Goal: Check status: Check status

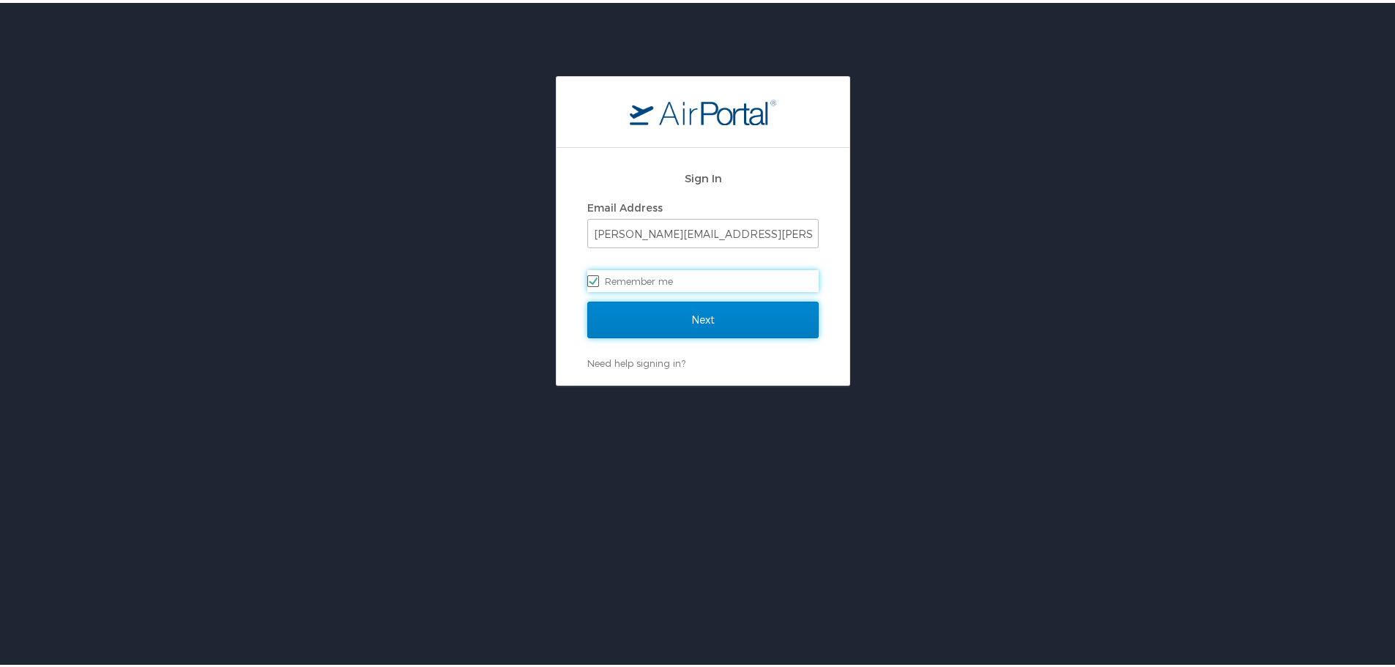
click at [671, 309] on input "Next" at bounding box center [702, 317] width 231 height 37
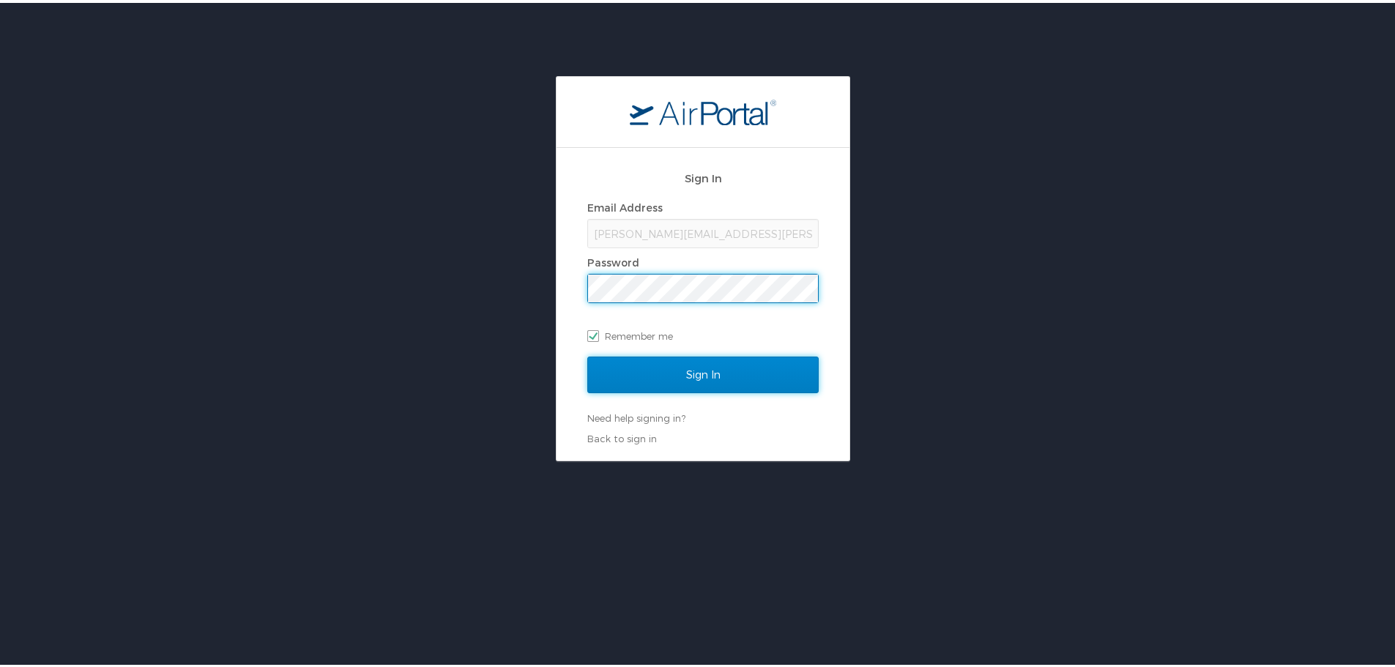
click at [699, 363] on input "Sign In" at bounding box center [702, 372] width 231 height 37
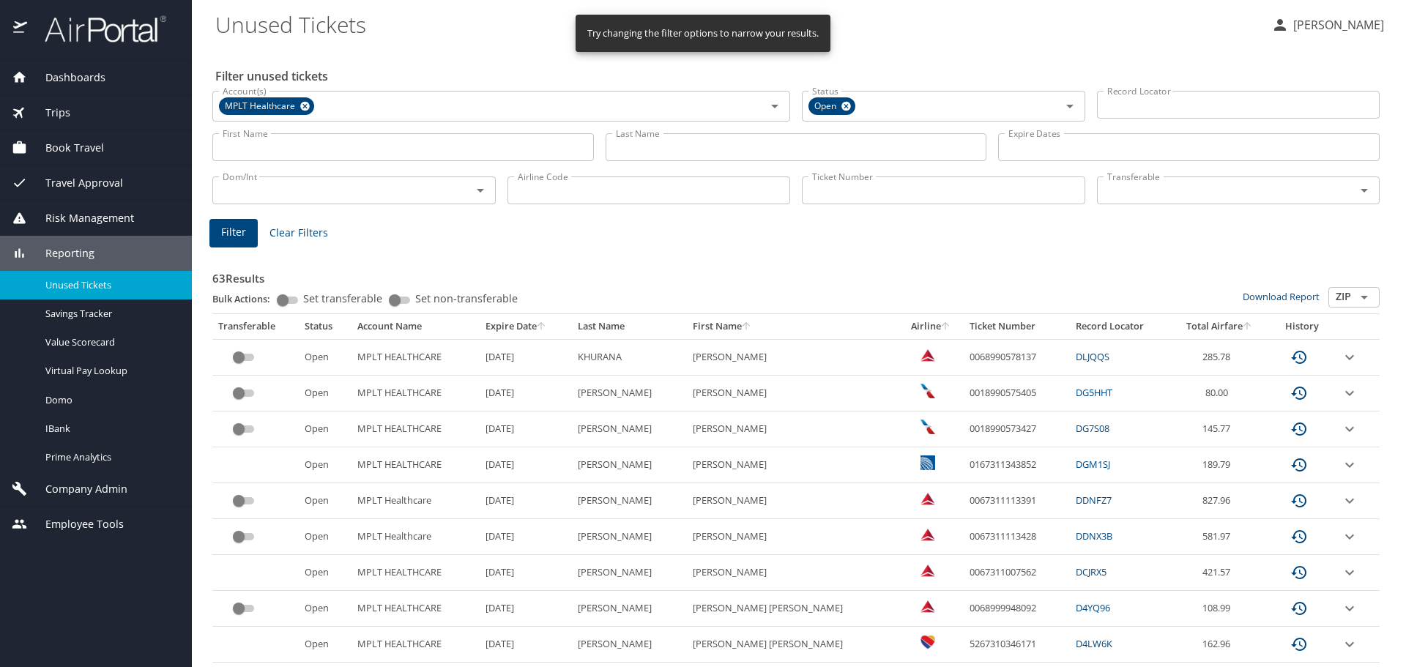
click at [367, 150] on input "First Name" at bounding box center [402, 147] width 381 height 28
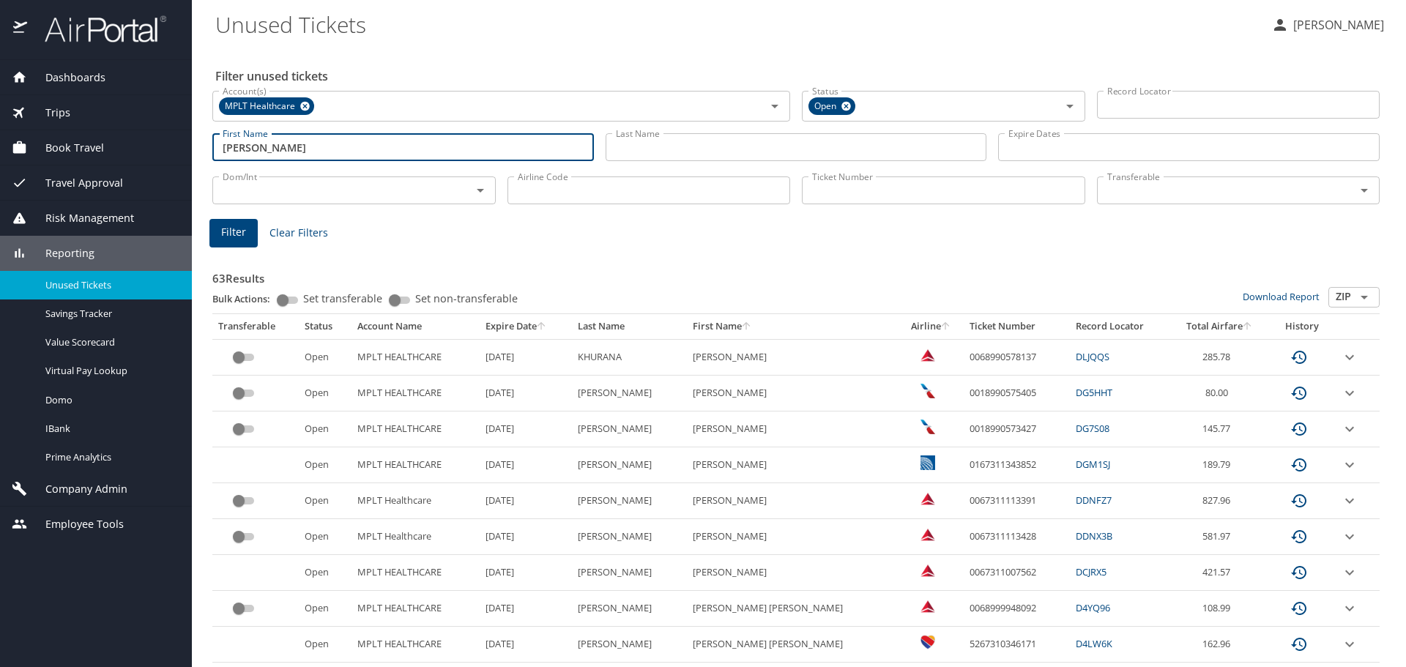
type input "harvinder"
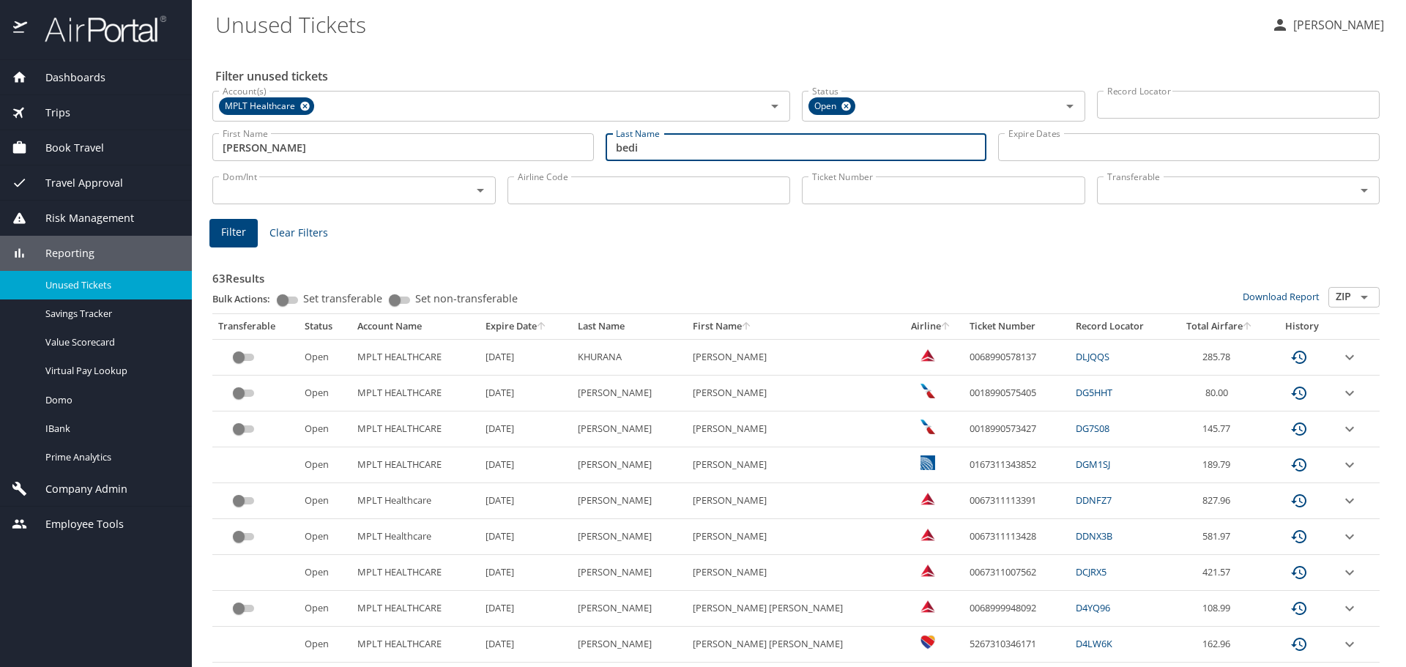
type input "bedi"
click at [224, 227] on span "Filter" at bounding box center [233, 232] width 25 height 18
